Goal: Navigation & Orientation: Find specific page/section

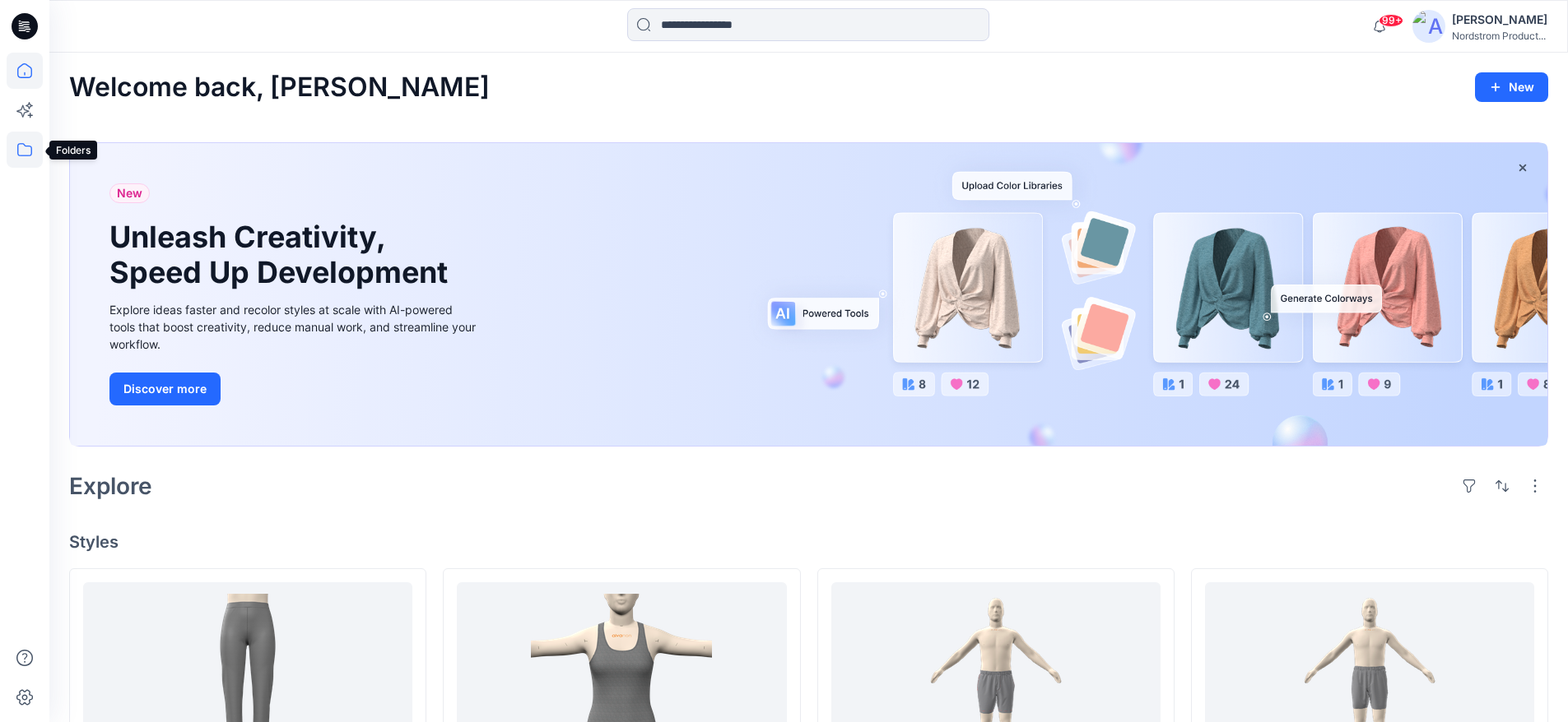
click at [10, 143] on icon at bounding box center [24, 149] width 36 height 36
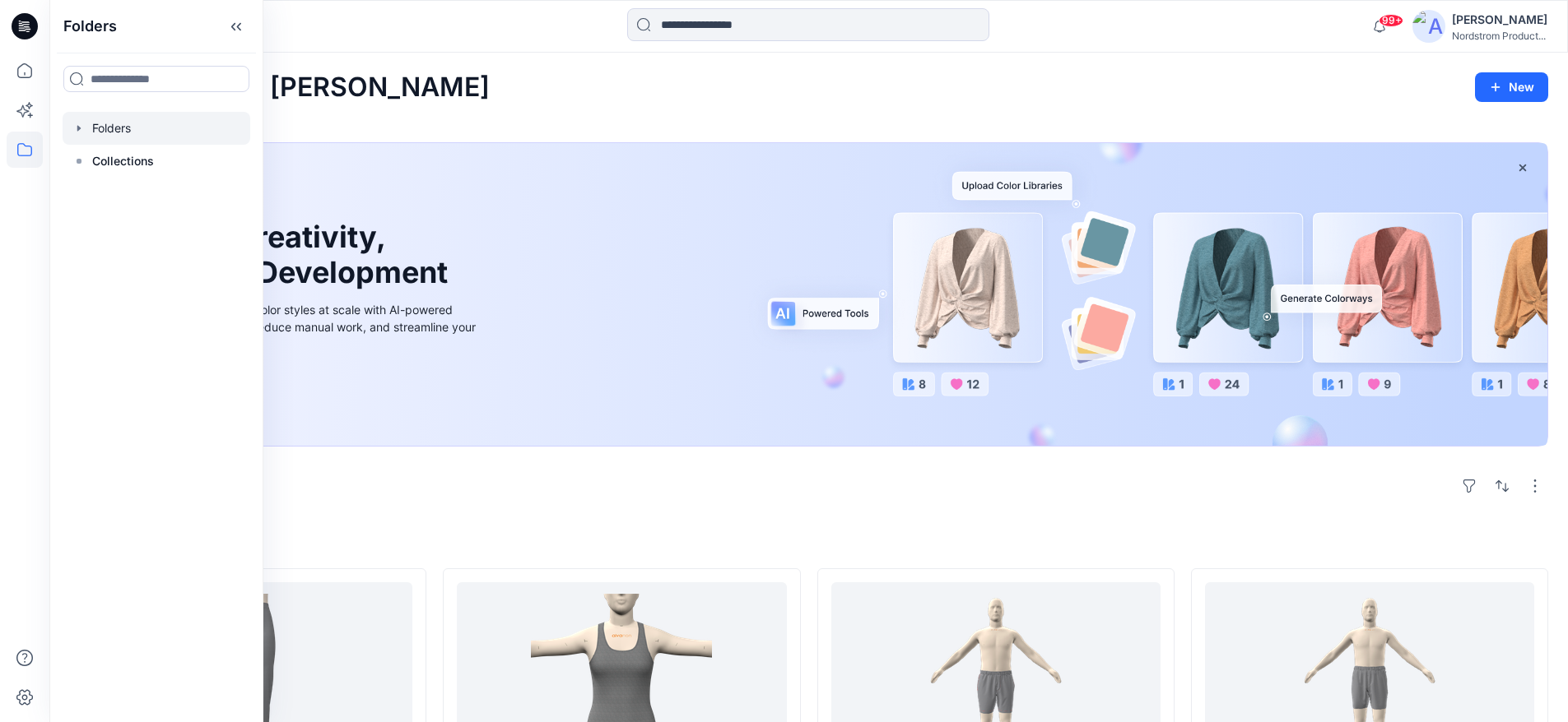
click at [84, 131] on icon "button" at bounding box center [79, 129] width 13 height 13
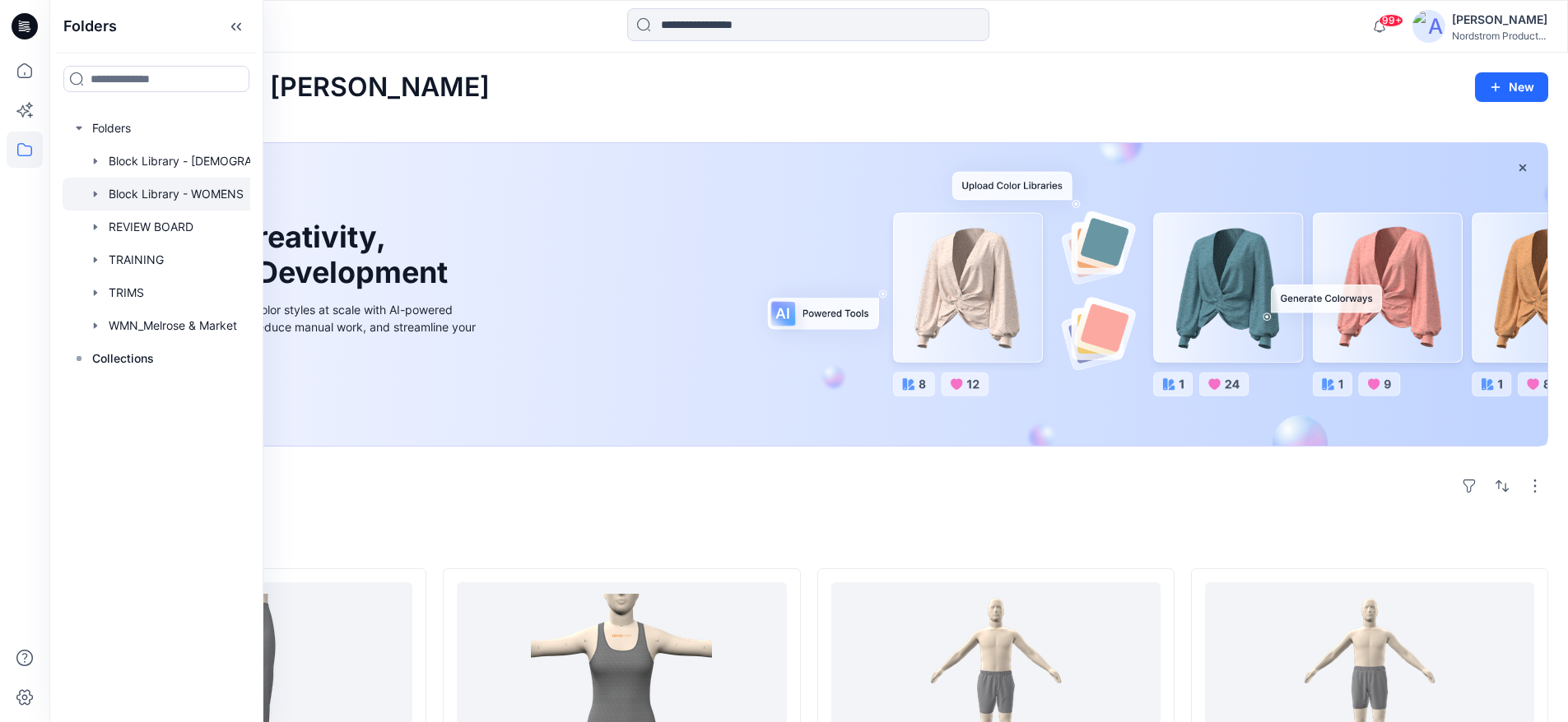
click at [95, 193] on icon "button" at bounding box center [95, 194] width 13 height 13
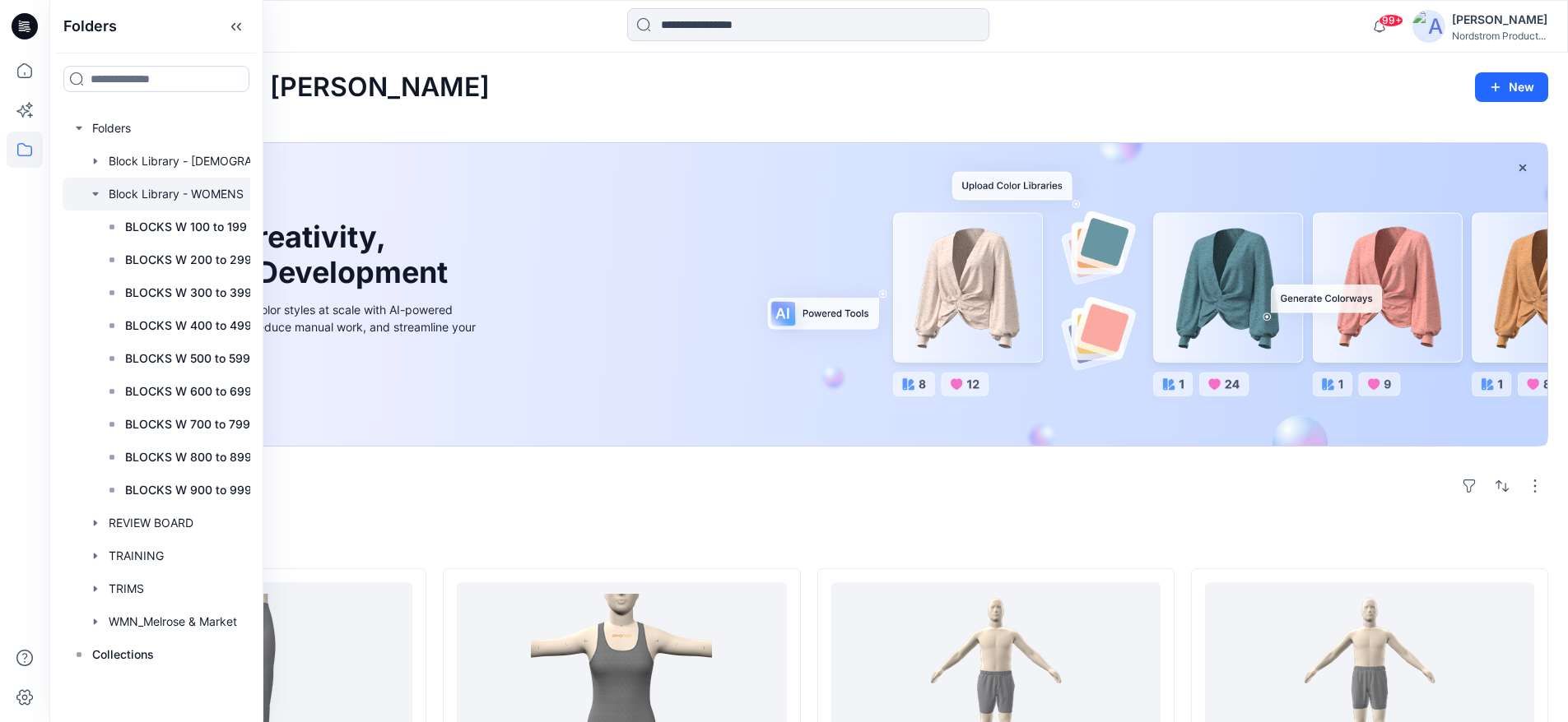
click at [121, 194] on div at bounding box center [186, 194] width 247 height 33
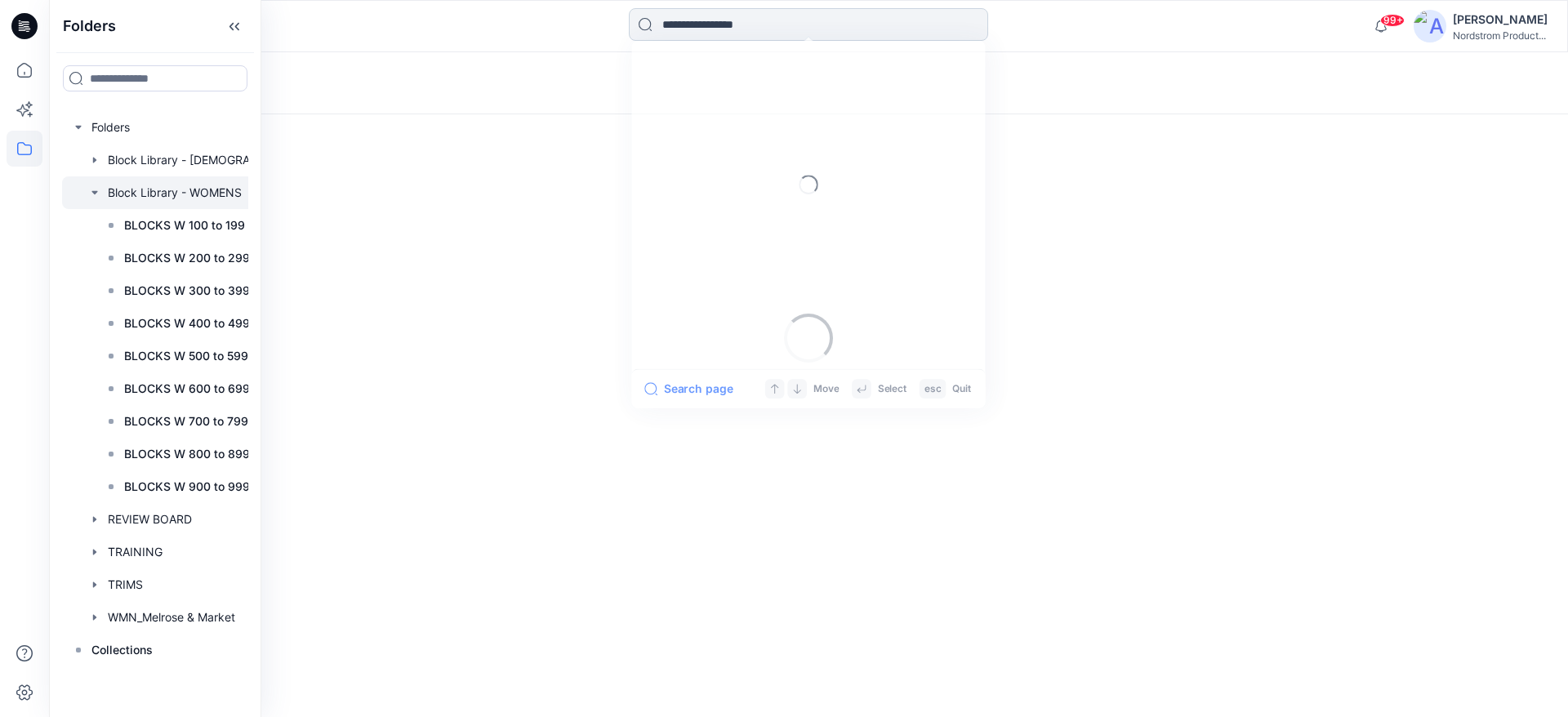
click at [765, 18] on input at bounding box center [808, 25] width 359 height 33
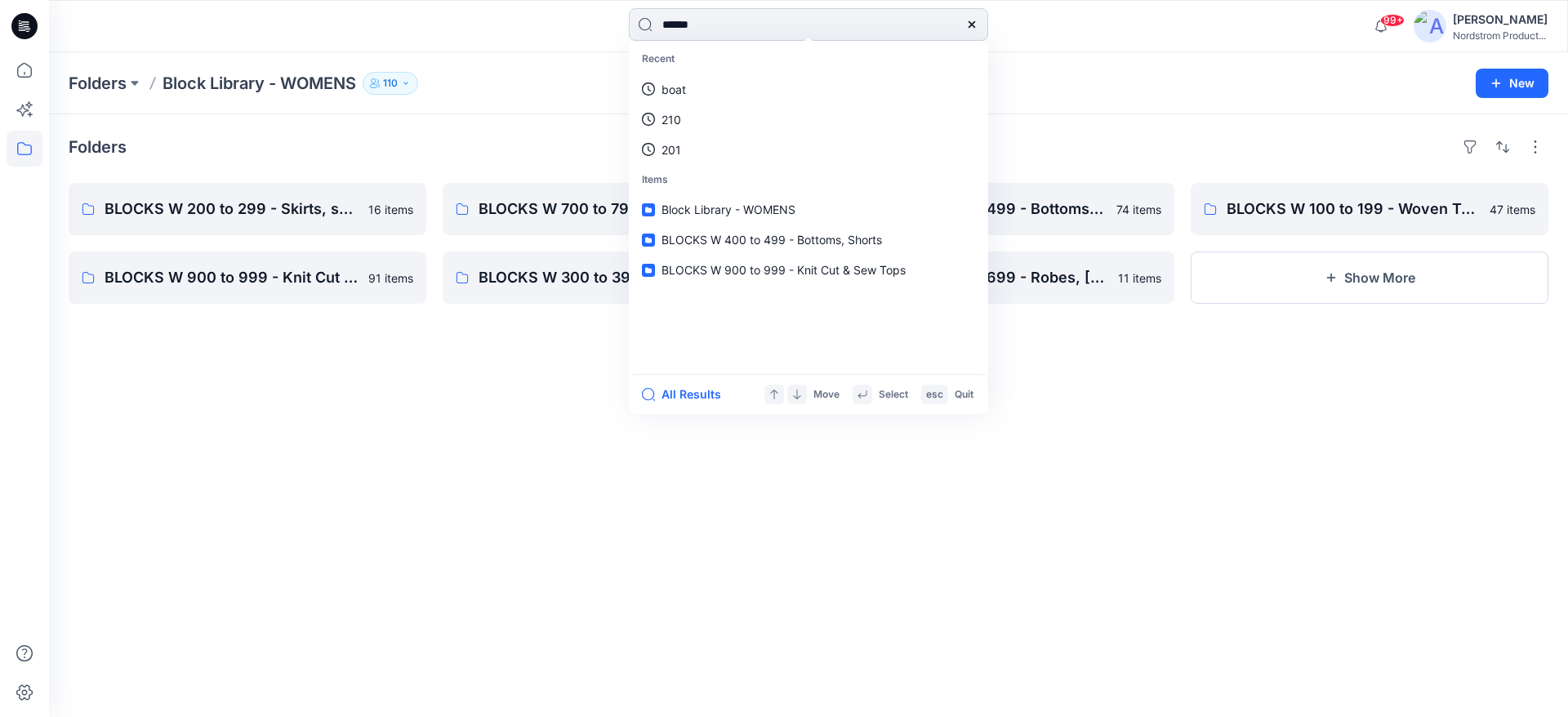
type input "*******"
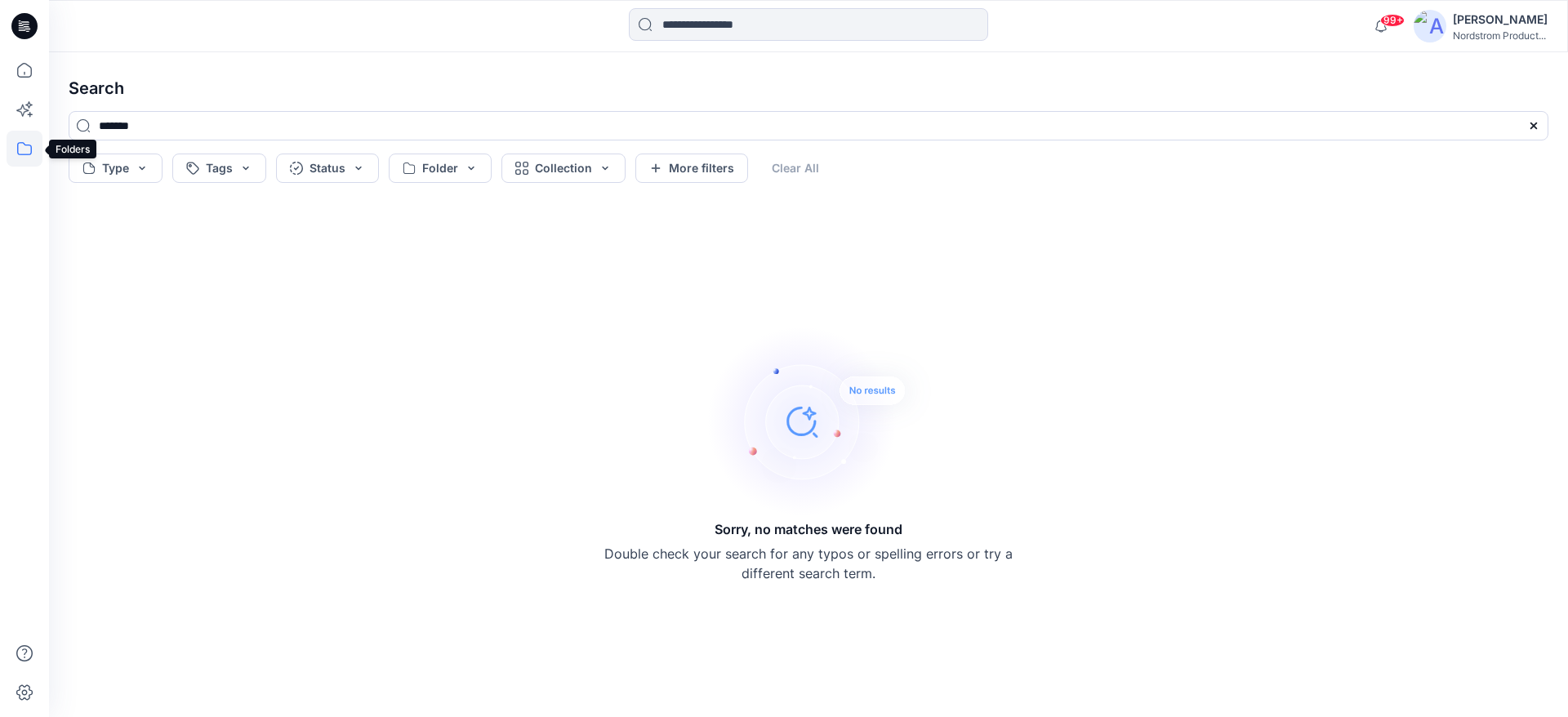
click at [11, 158] on icon at bounding box center [24, 148] width 36 height 36
click at [100, 129] on div at bounding box center [155, 128] width 187 height 33
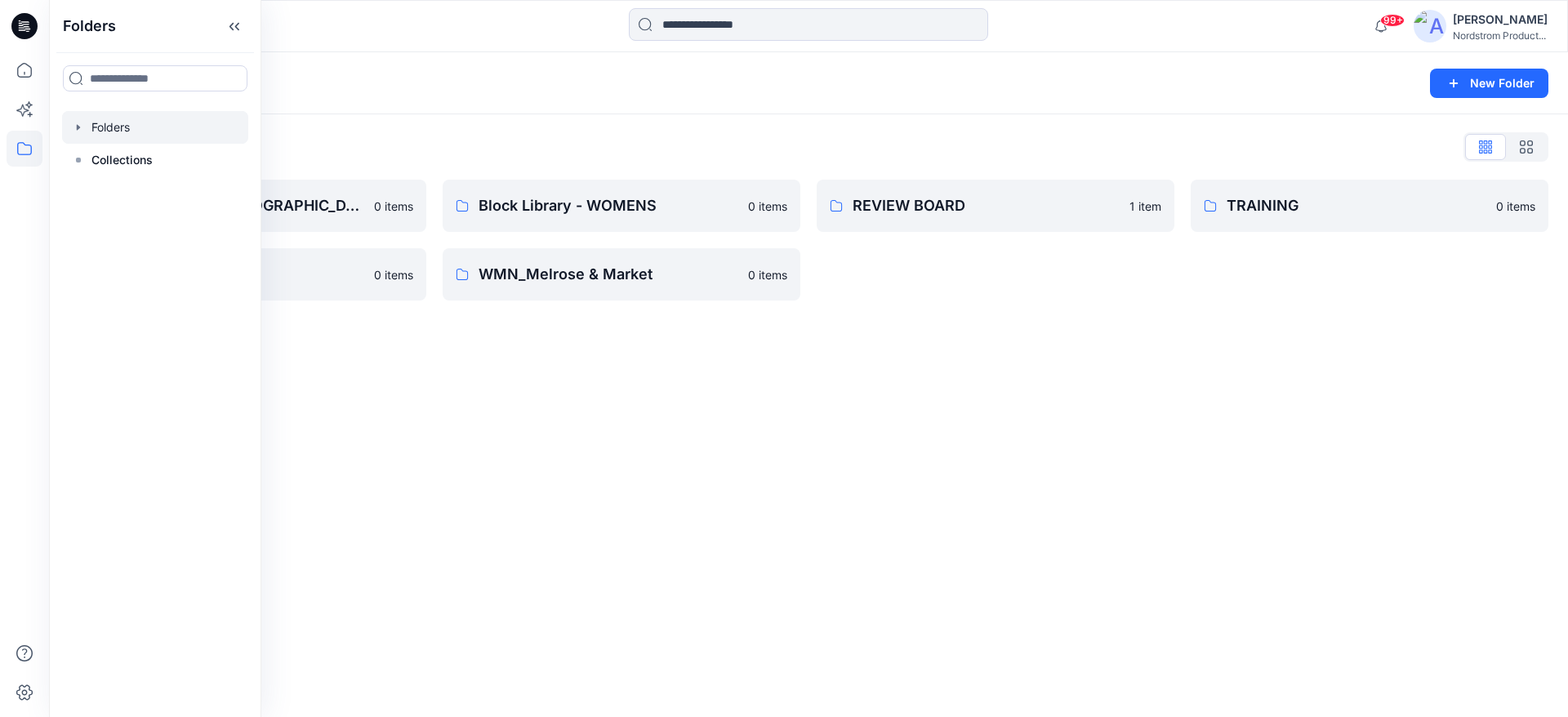
click at [819, 445] on div "Folders New Folder Folders List Block Library - [DEMOGRAPHIC_DATA] MENS - MISSY…" at bounding box center [808, 384] width 1519 height 665
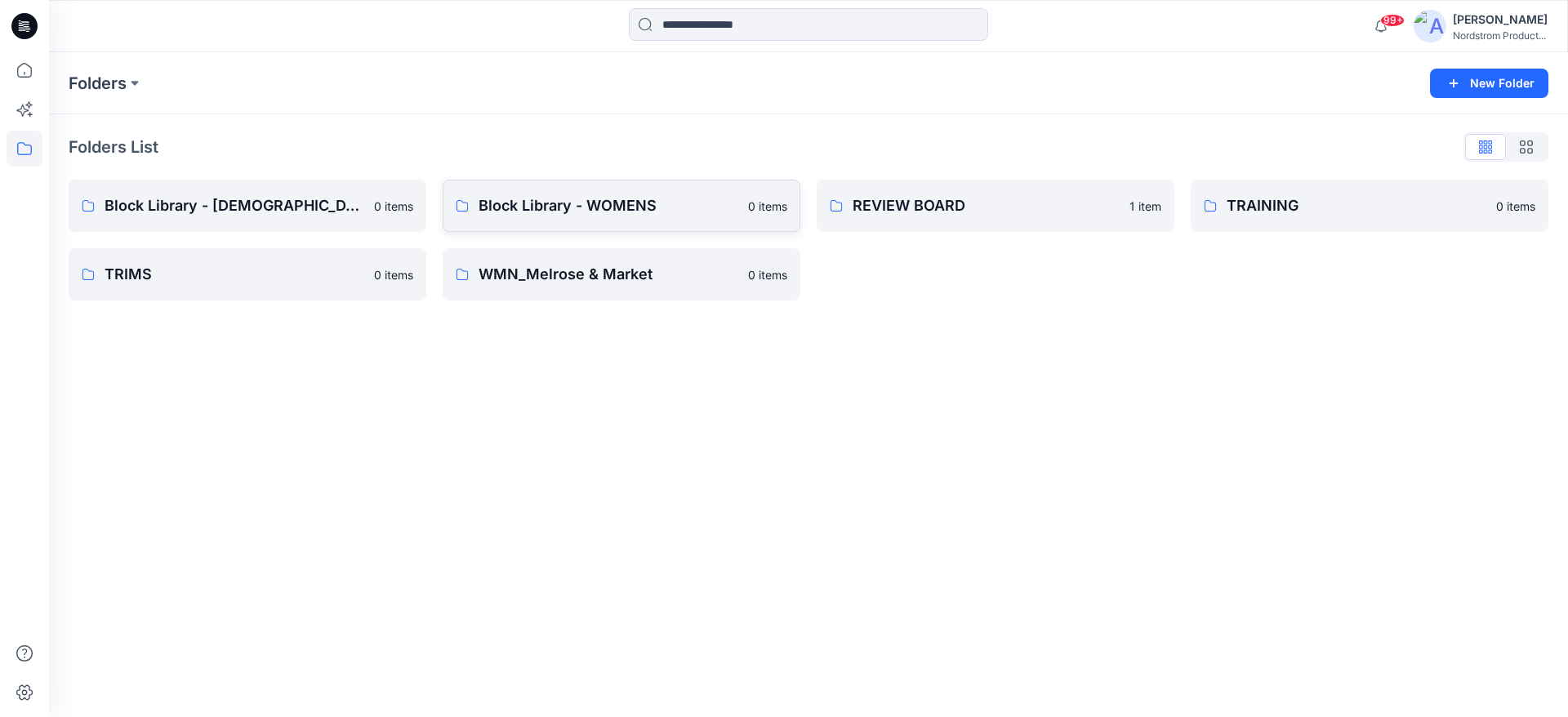
click at [552, 199] on p "Block Library - WOMENS" at bounding box center [608, 205] width 260 height 23
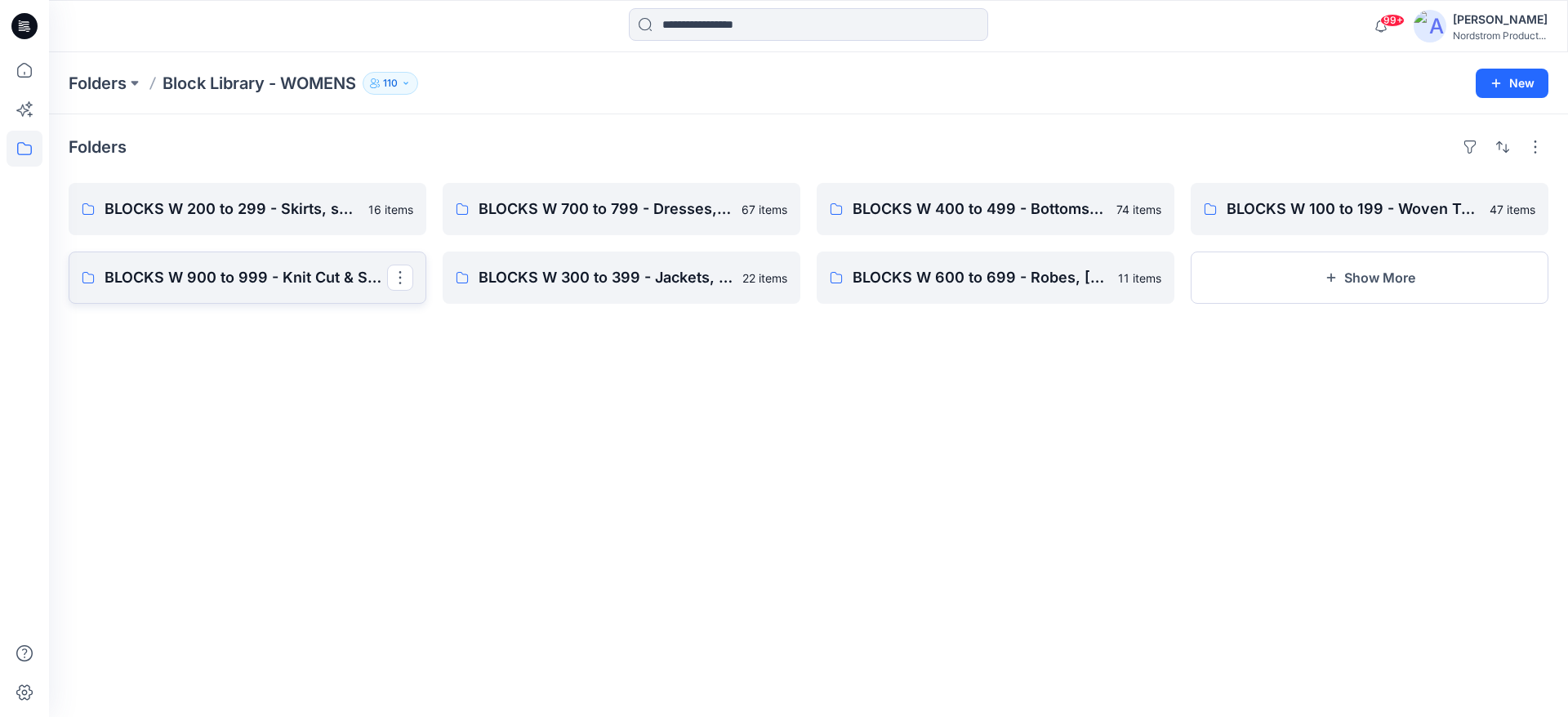
click at [240, 281] on p "BLOCKS W 900 to 999 - Knit Cut & Sew Tops" at bounding box center [245, 278] width 282 height 23
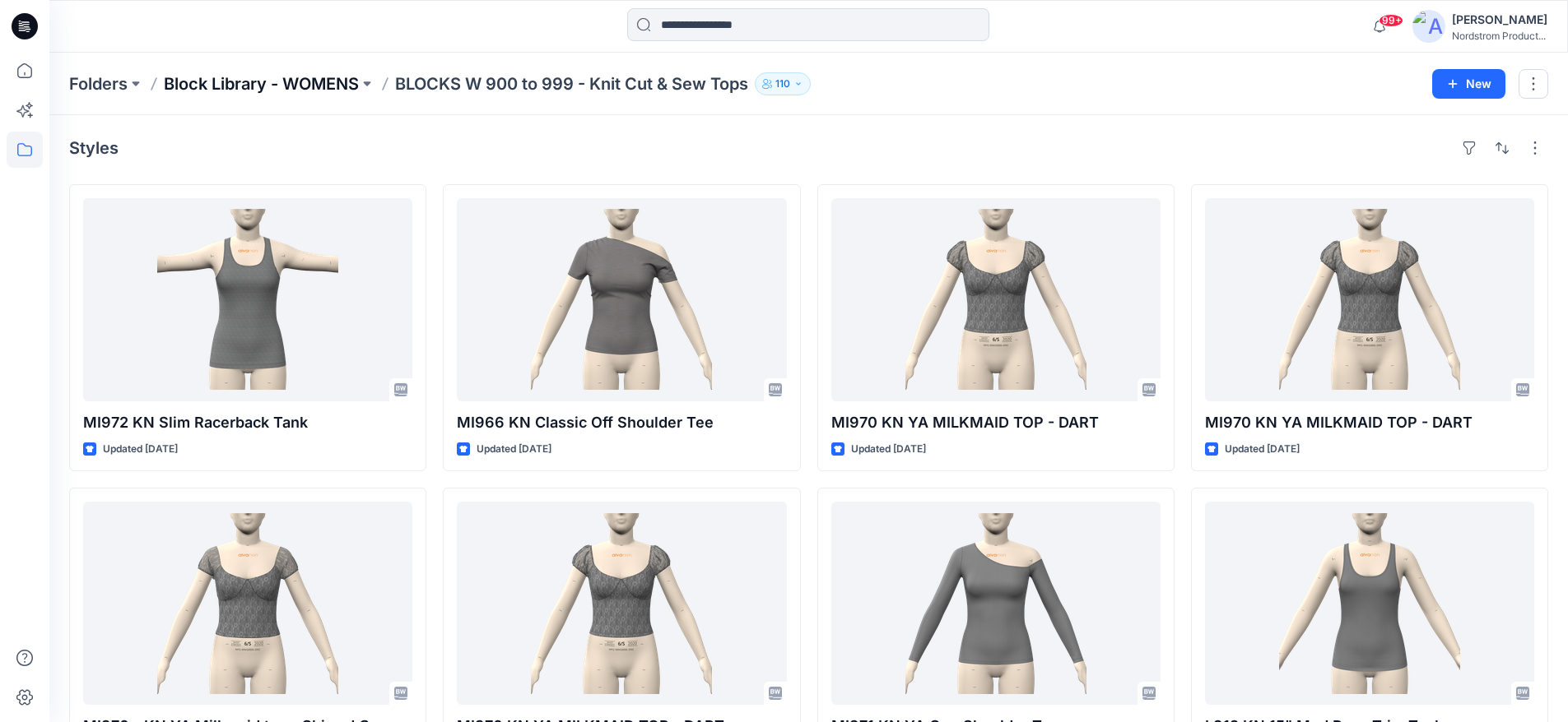
click at [296, 81] on p "Block Library - WOMENS" at bounding box center [261, 83] width 195 height 23
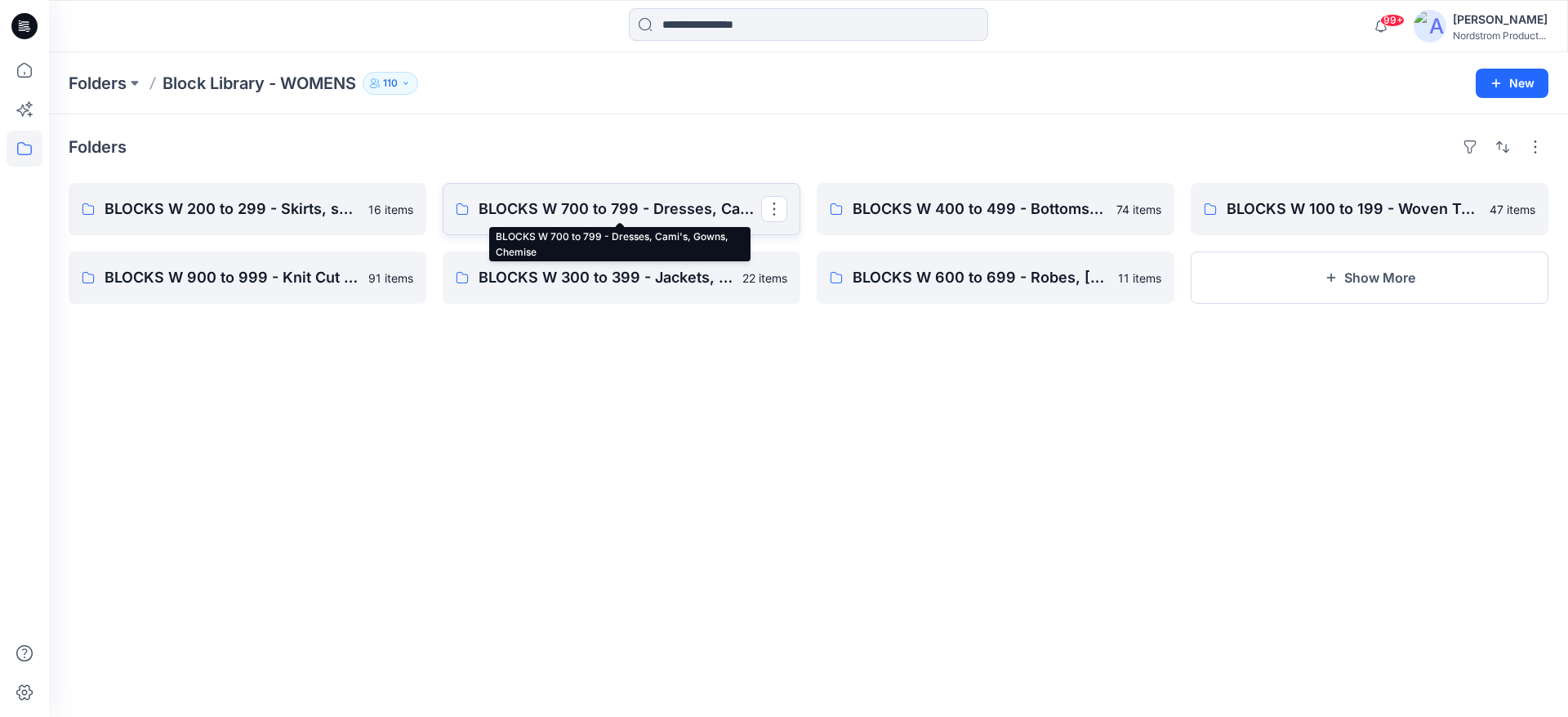
click at [656, 201] on p "BLOCKS W 700 to 799 - Dresses, Cami's, Gowns, Chemise" at bounding box center [619, 209] width 282 height 23
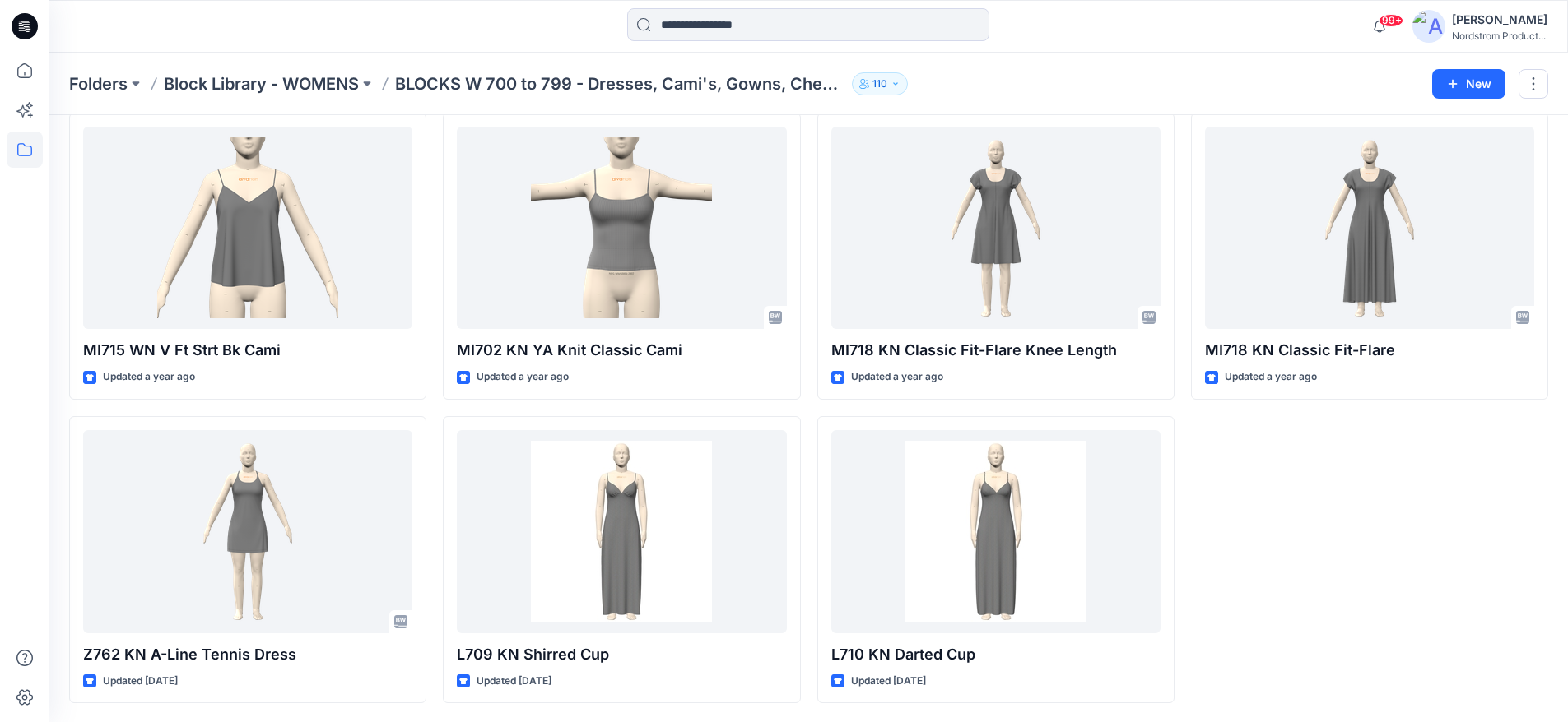
scroll to position [4627, 0]
click at [223, 81] on p "Block Library - WOMENS" at bounding box center [261, 83] width 195 height 23
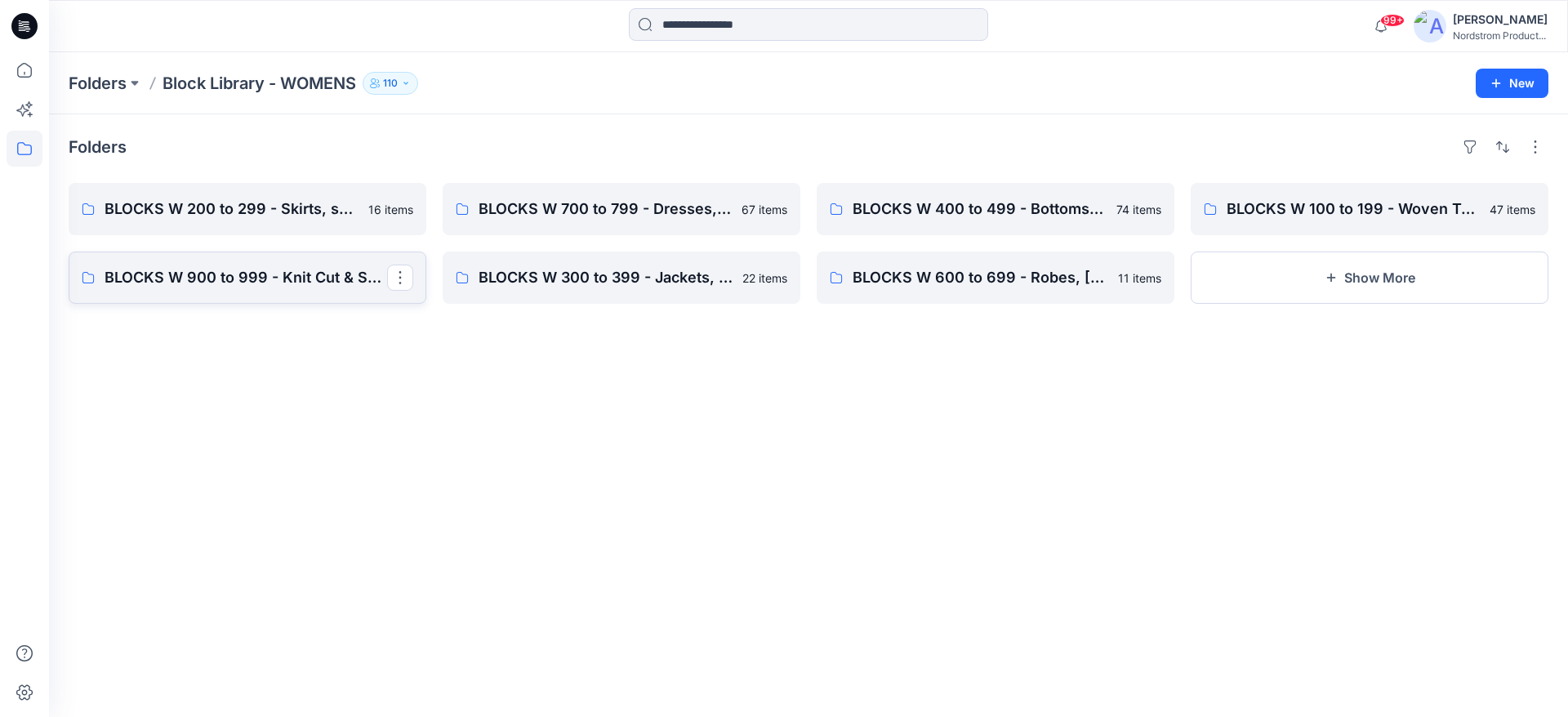
click at [292, 274] on p "BLOCKS W 900 to 999 - Knit Cut & Sew Tops" at bounding box center [245, 278] width 282 height 23
click at [1238, 193] on link "BLOCKS W 100 to 199 - Woven Tops, Shirts, PJ Tops" at bounding box center [1369, 209] width 358 height 52
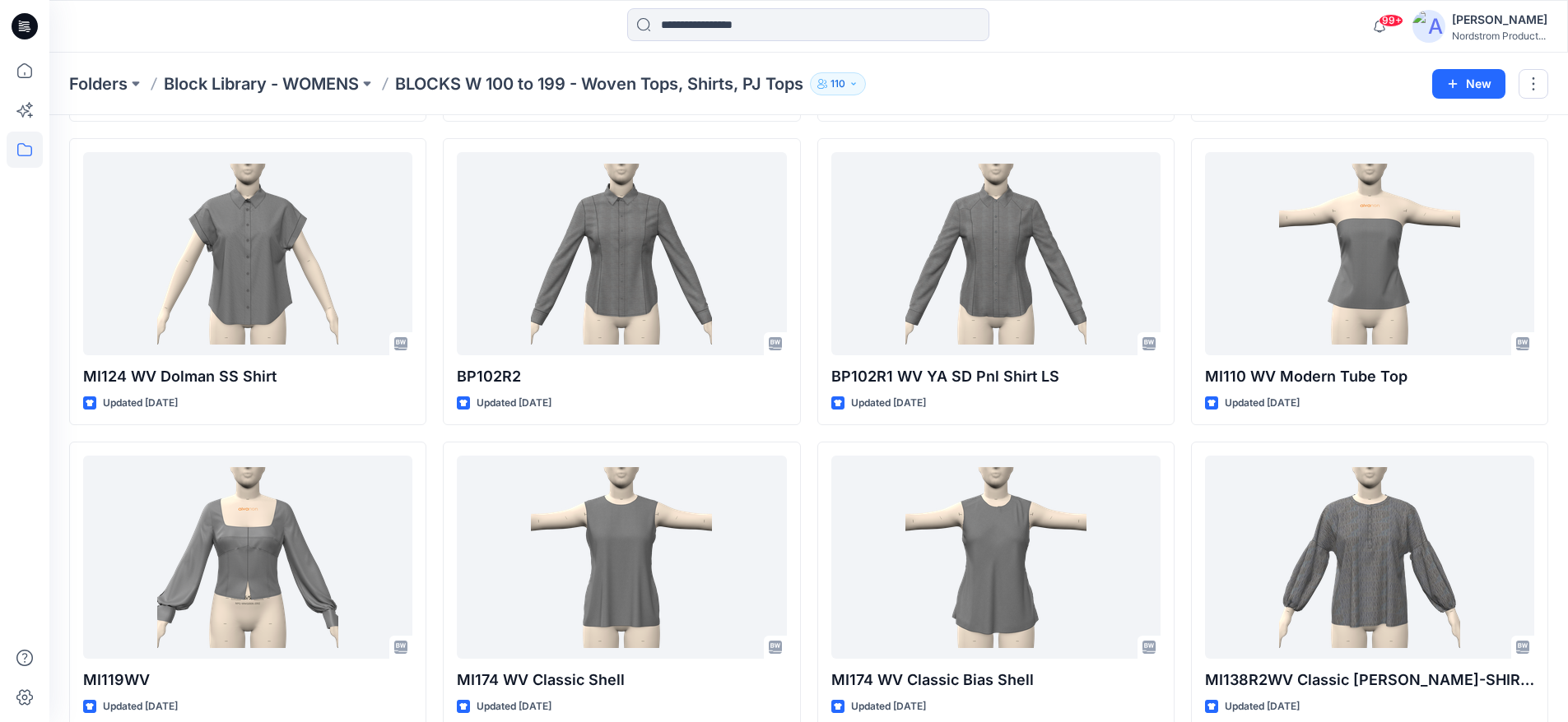
scroll to position [431, 0]
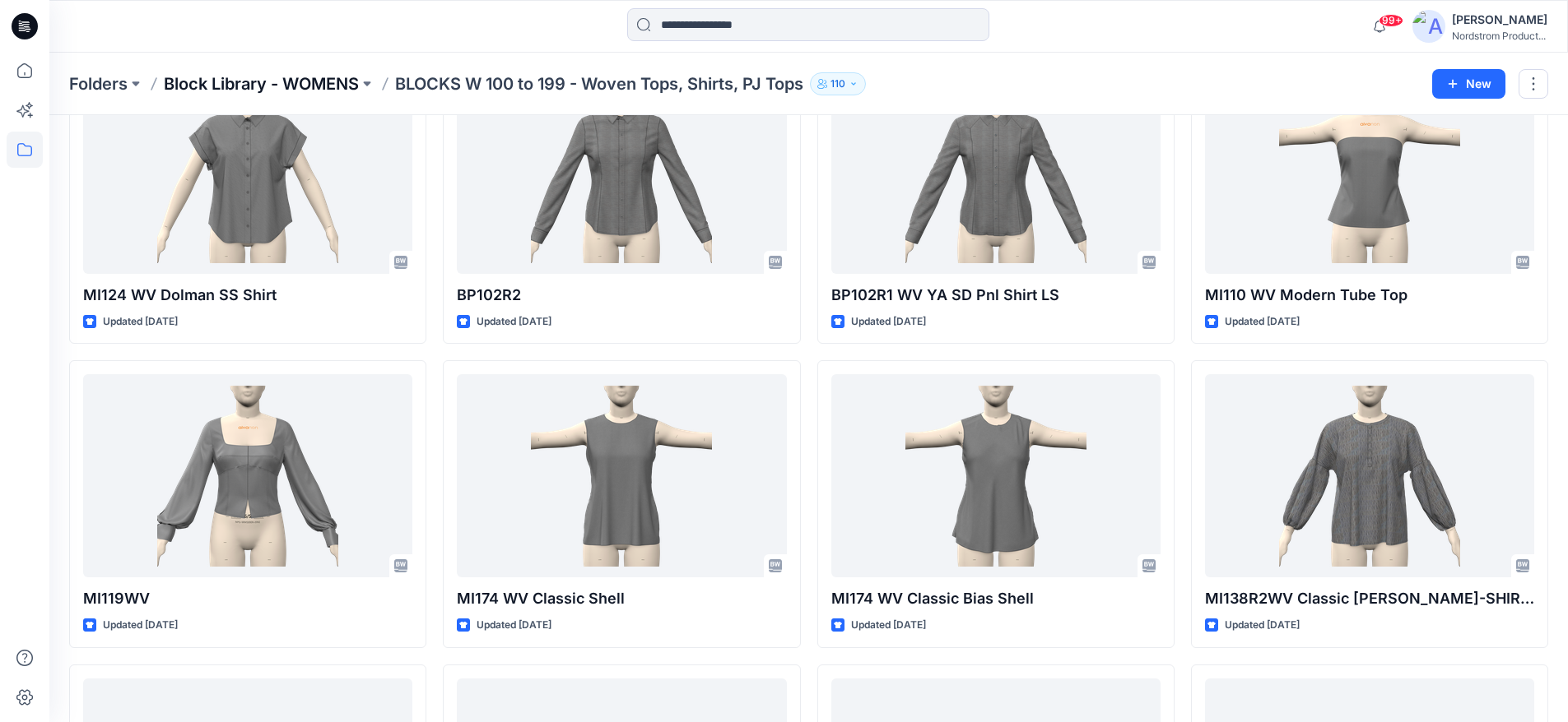
click at [314, 77] on p "Block Library - WOMENS" at bounding box center [261, 83] width 195 height 23
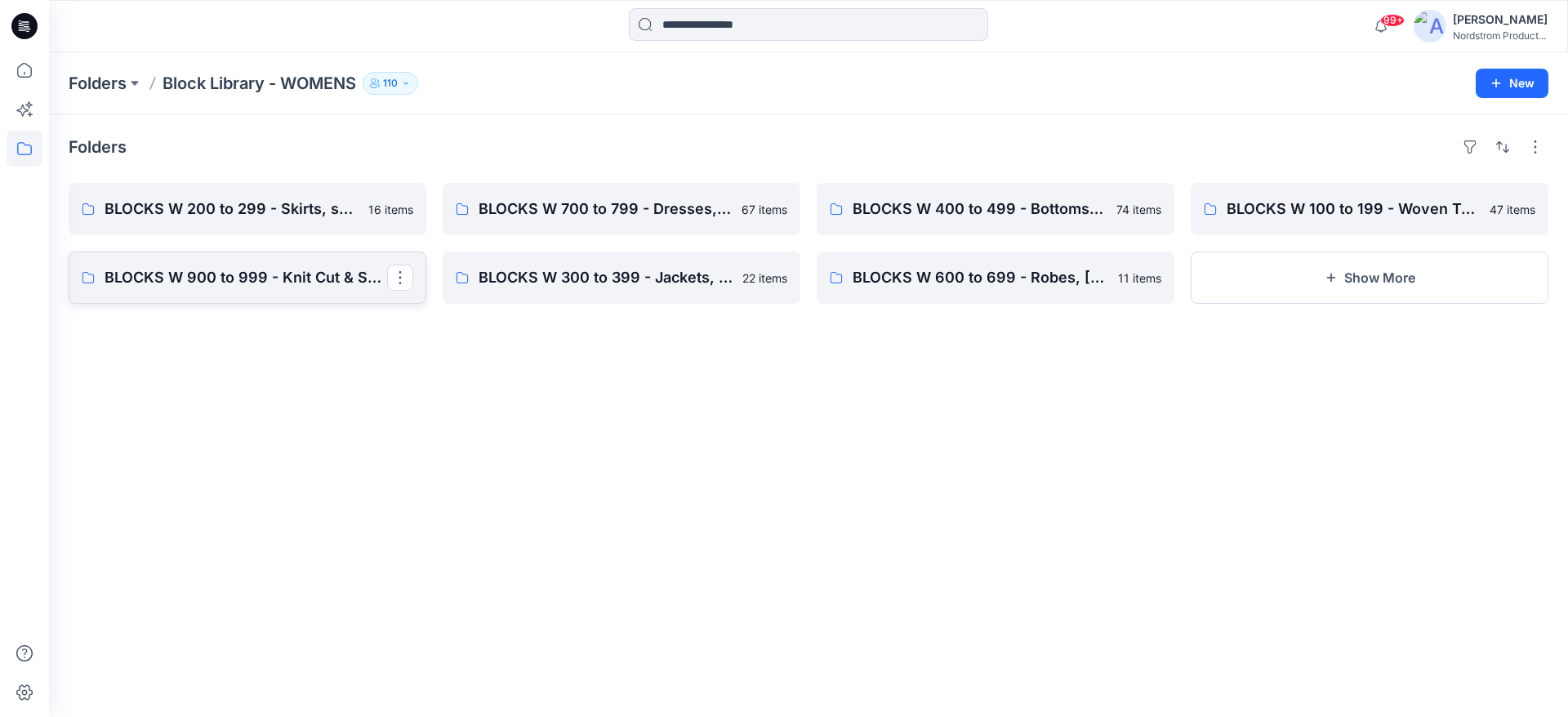
click at [280, 290] on link "BLOCKS W 900 to 999 - Knit Cut & Sew Tops" at bounding box center [247, 278] width 358 height 52
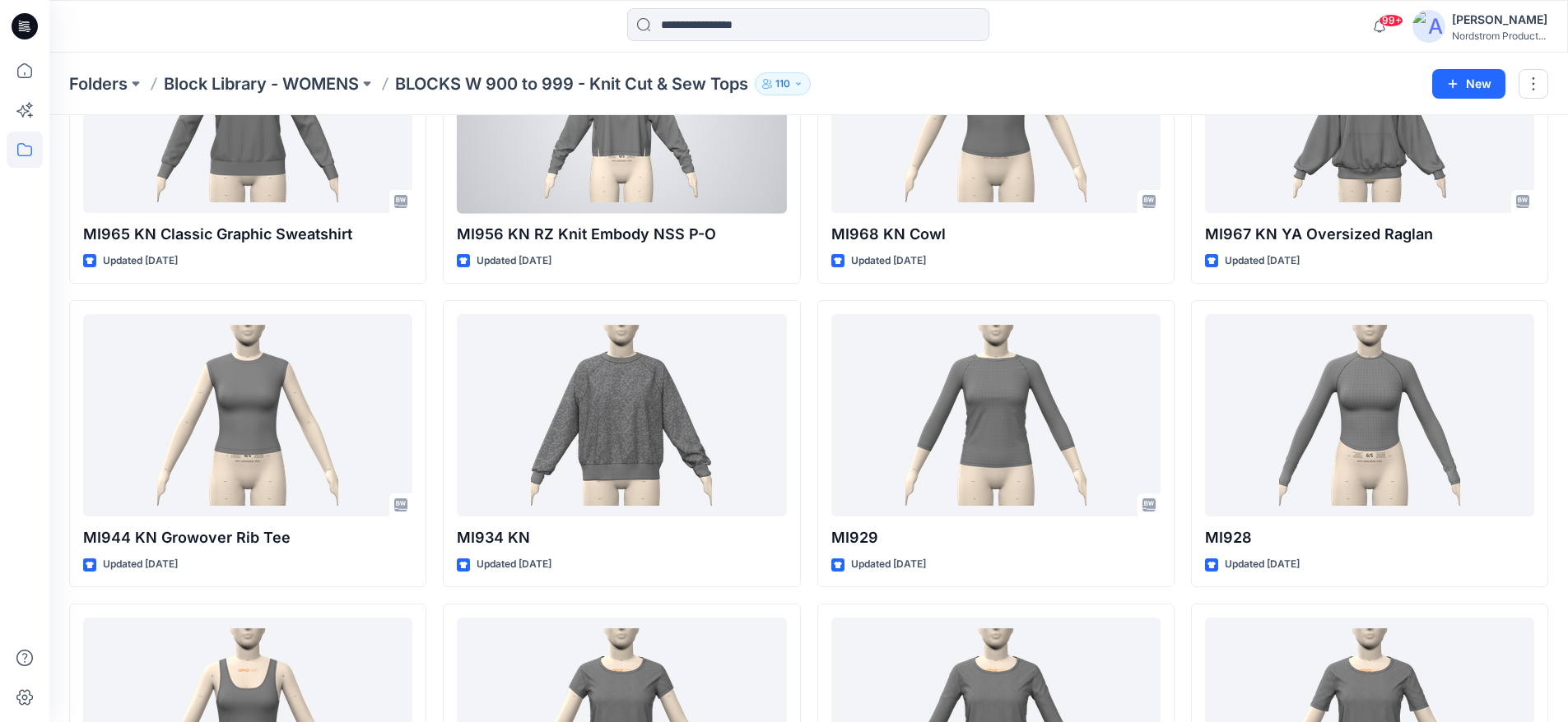
scroll to position [1238, 0]
